Goal: Information Seeking & Learning: Stay updated

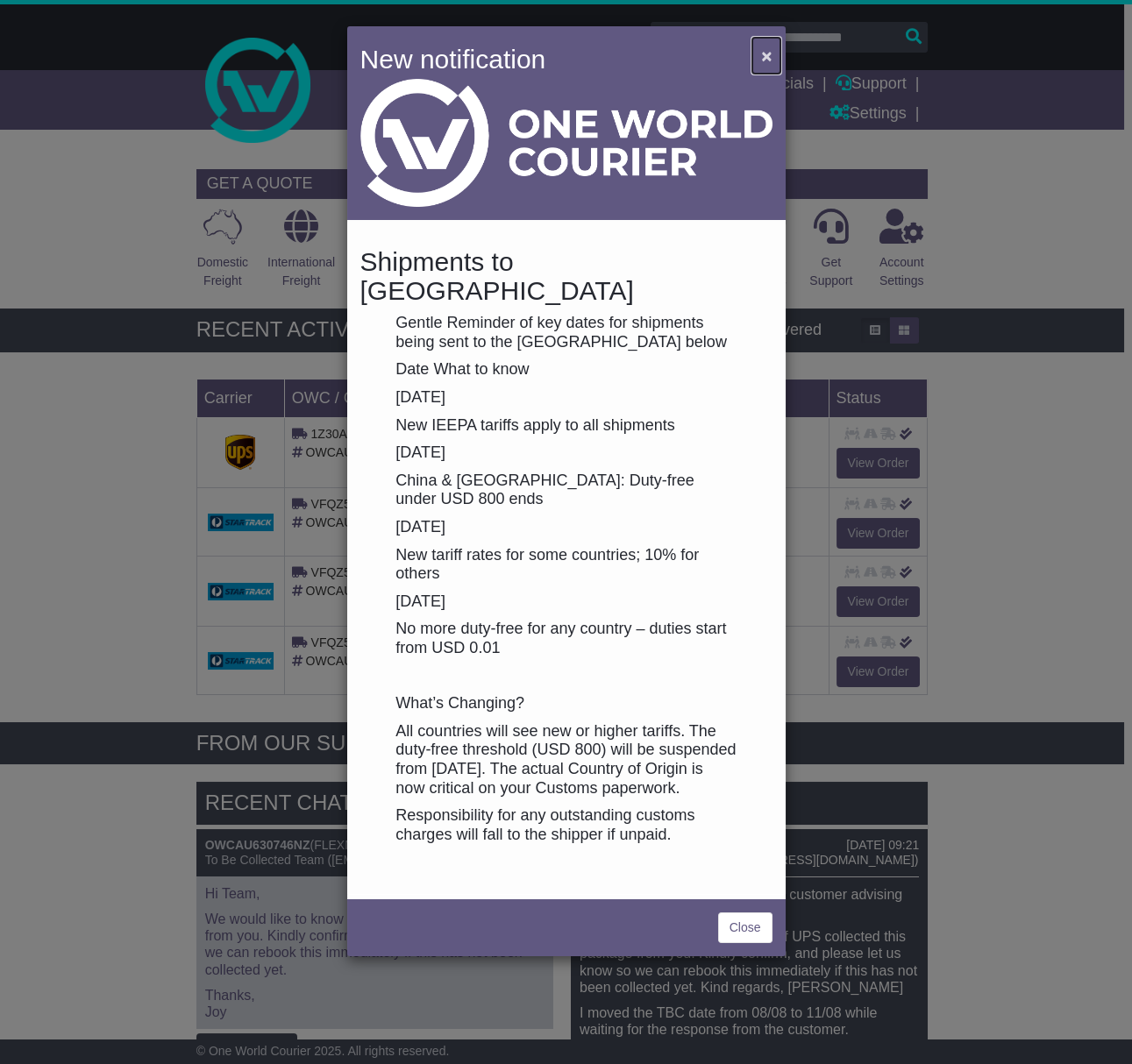
click at [765, 54] on span "×" at bounding box center [767, 55] width 11 height 20
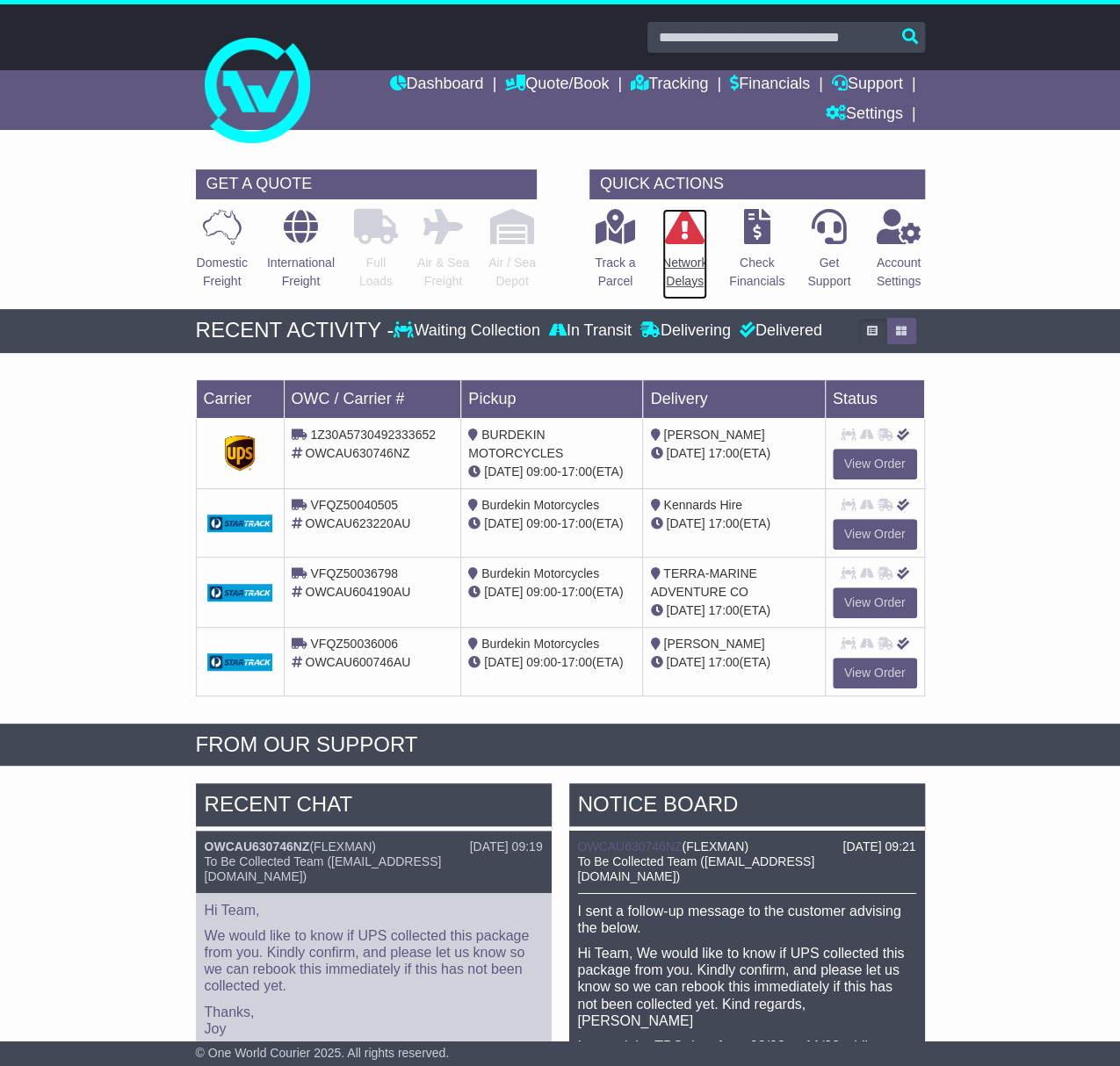
click at [692, 282] on p "Network Delays" at bounding box center [684, 272] width 45 height 37
